Goal: Find specific page/section: Find specific page/section

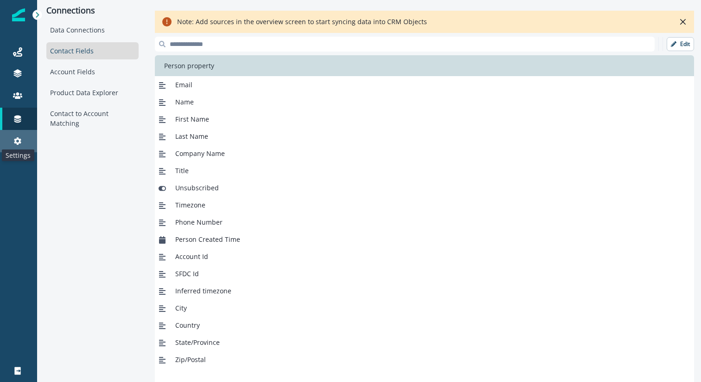
click at [18, 137] on icon at bounding box center [17, 140] width 7 height 7
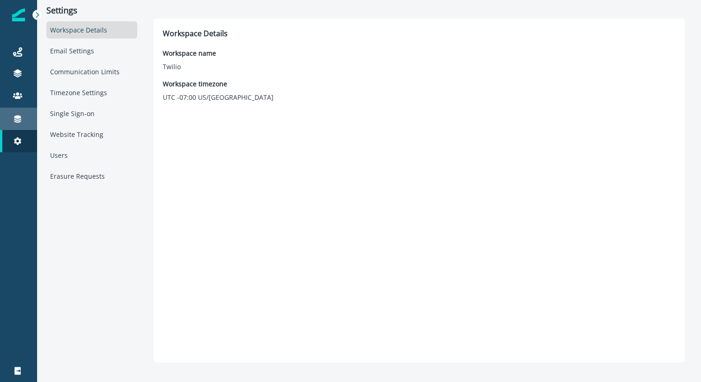
click at [11, 122] on div "Connections" at bounding box center [19, 118] width 30 height 11
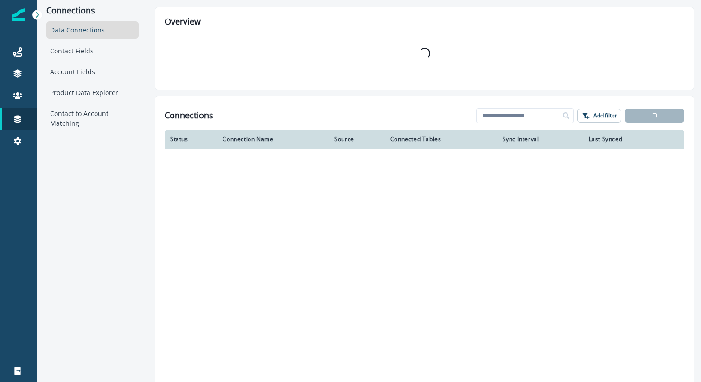
click at [79, 30] on div "Data Connections" at bounding box center [92, 29] width 92 height 17
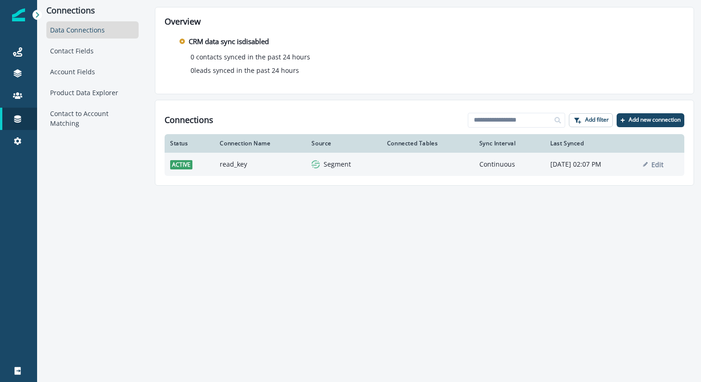
click at [221, 166] on td "read_key" at bounding box center [260, 164] width 92 height 23
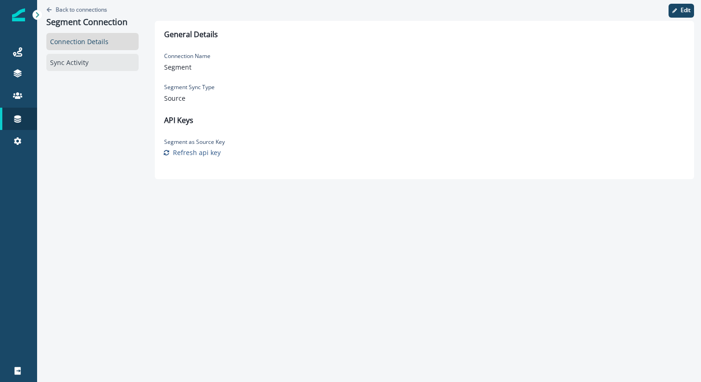
click at [82, 65] on div "Sync Activity" at bounding box center [92, 62] width 92 height 17
